Goal: Information Seeking & Learning: Learn about a topic

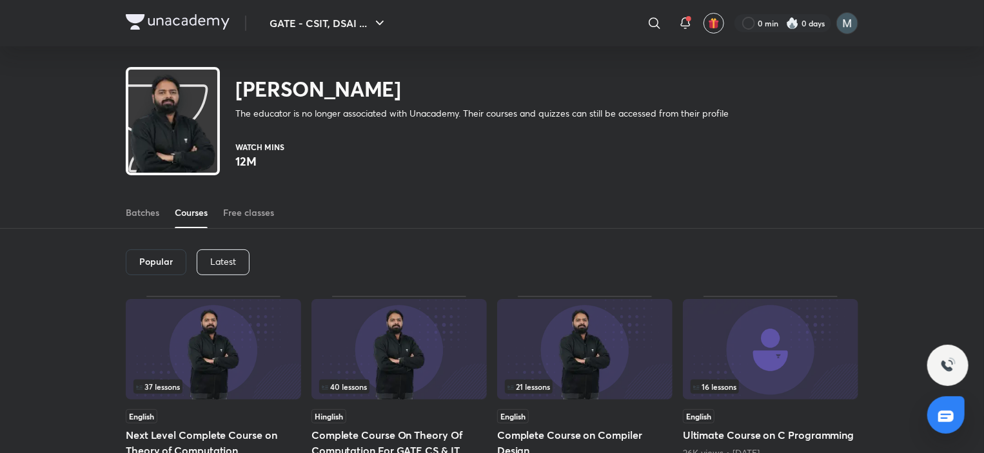
click at [162, 260] on h6 "Popular" at bounding box center [156, 262] width 34 height 10
click at [224, 264] on p "Latest" at bounding box center [223, 262] width 26 height 10
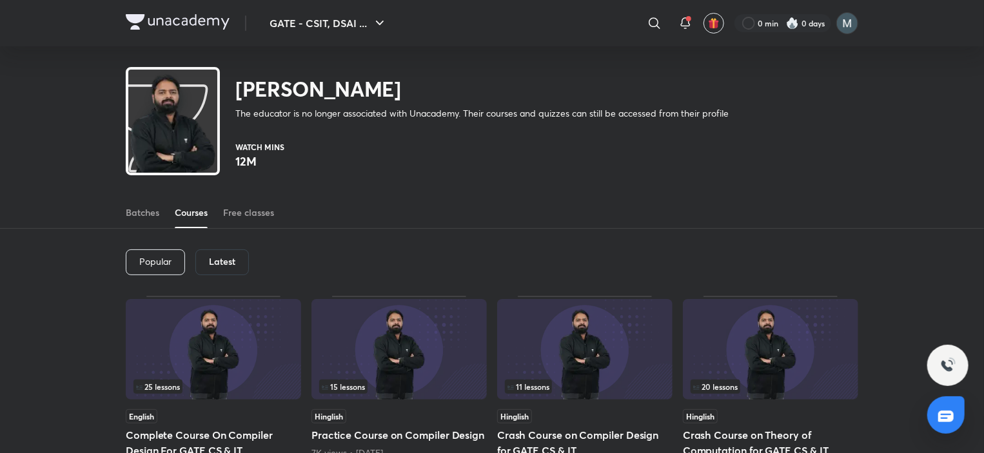
click at [224, 260] on h6 "Latest" at bounding box center [222, 262] width 26 height 10
click at [225, 260] on h6 "Latest" at bounding box center [222, 262] width 26 height 10
click at [226, 264] on h6 "Latest" at bounding box center [222, 262] width 26 height 10
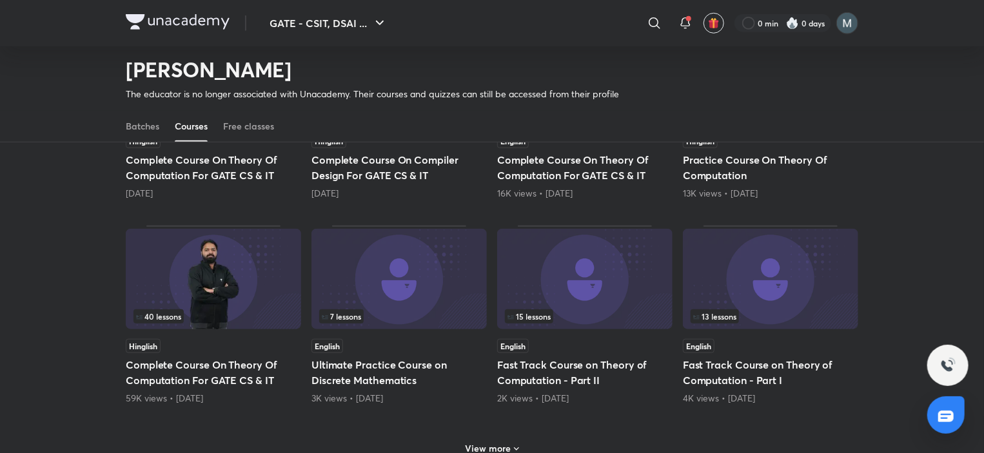
scroll to position [507, 0]
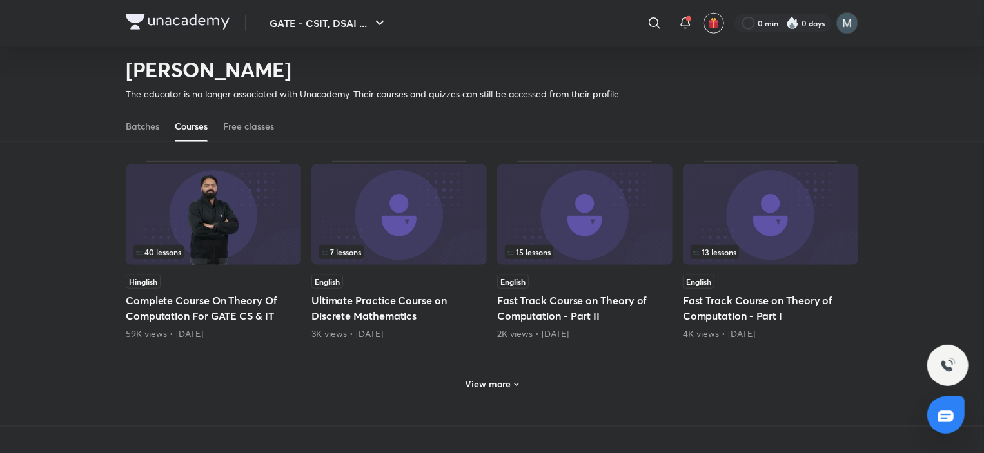
click at [258, 211] on img at bounding box center [213, 214] width 175 height 101
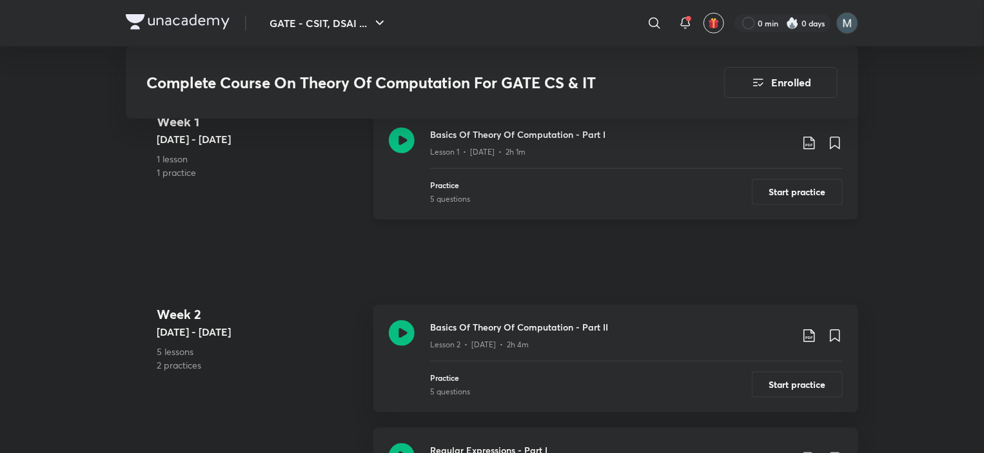
scroll to position [580, 0]
